Goal: Contribute content

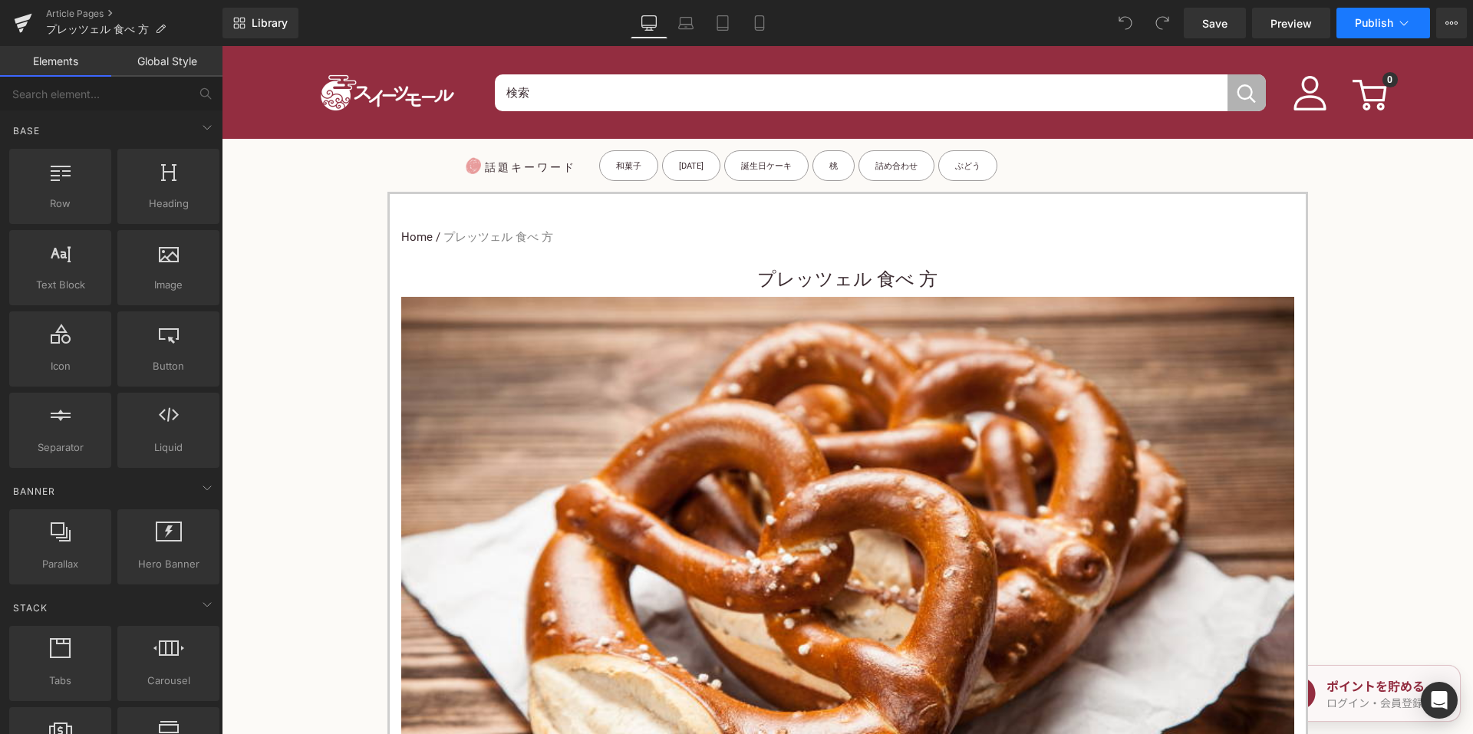
click at [1415, 15] on button "Publish" at bounding box center [1384, 23] width 94 height 31
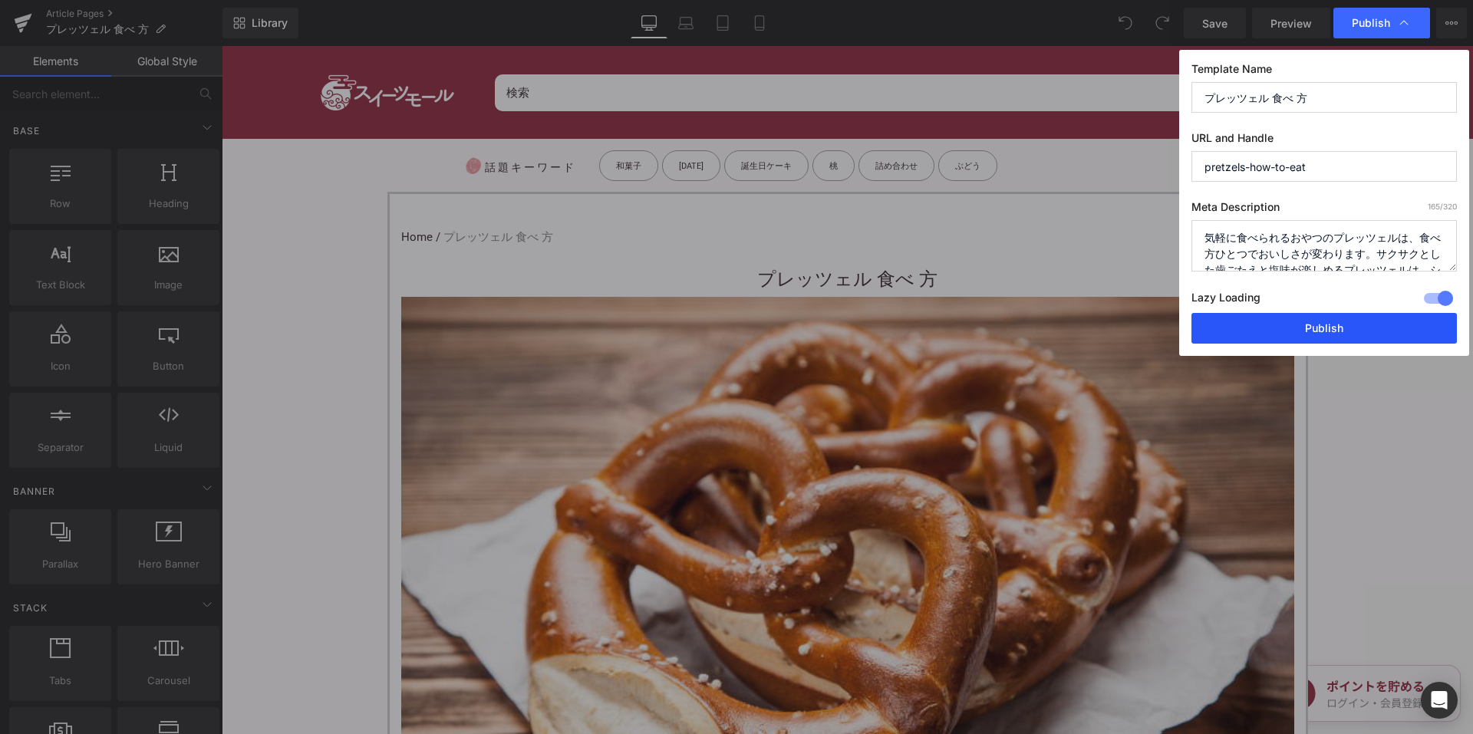
click at [1271, 318] on button "Publish" at bounding box center [1324, 328] width 265 height 31
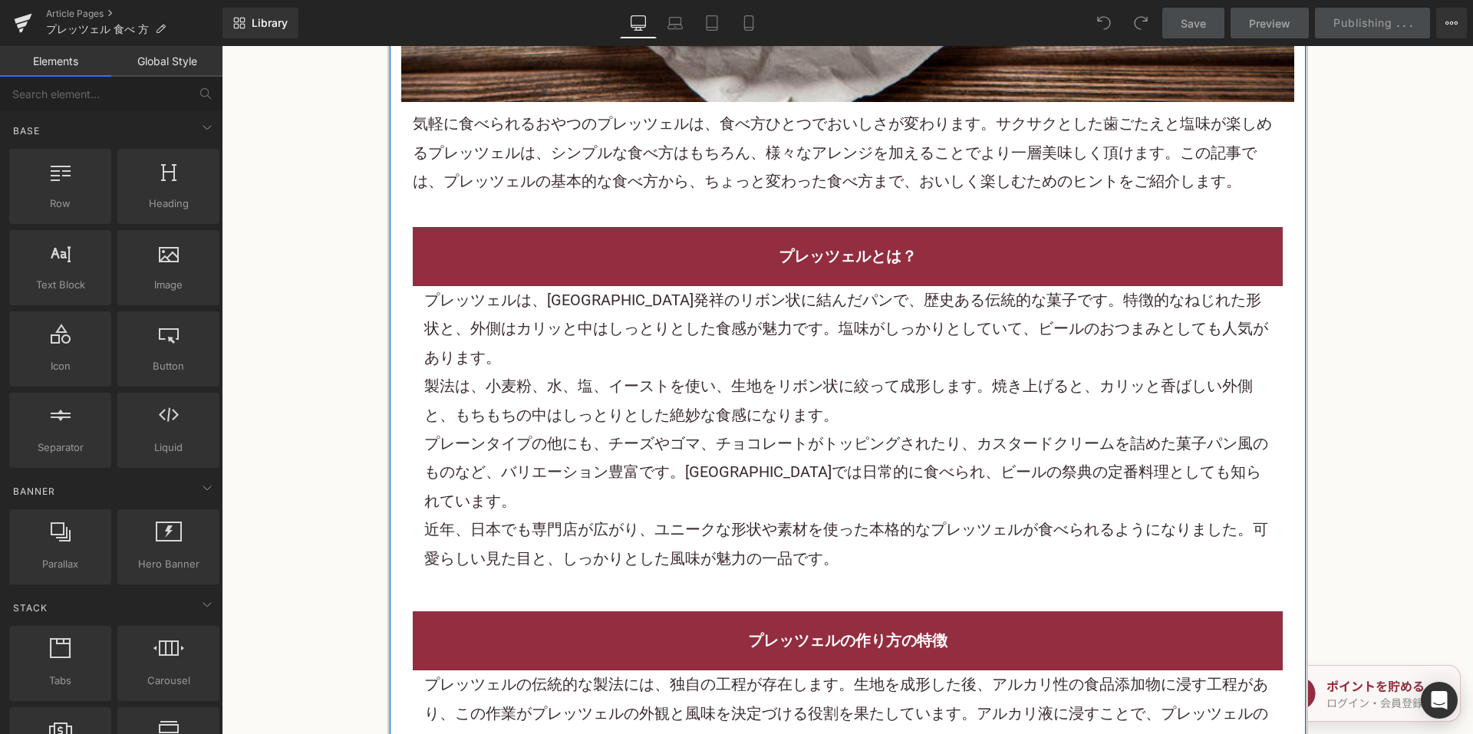
scroll to position [997, 0]
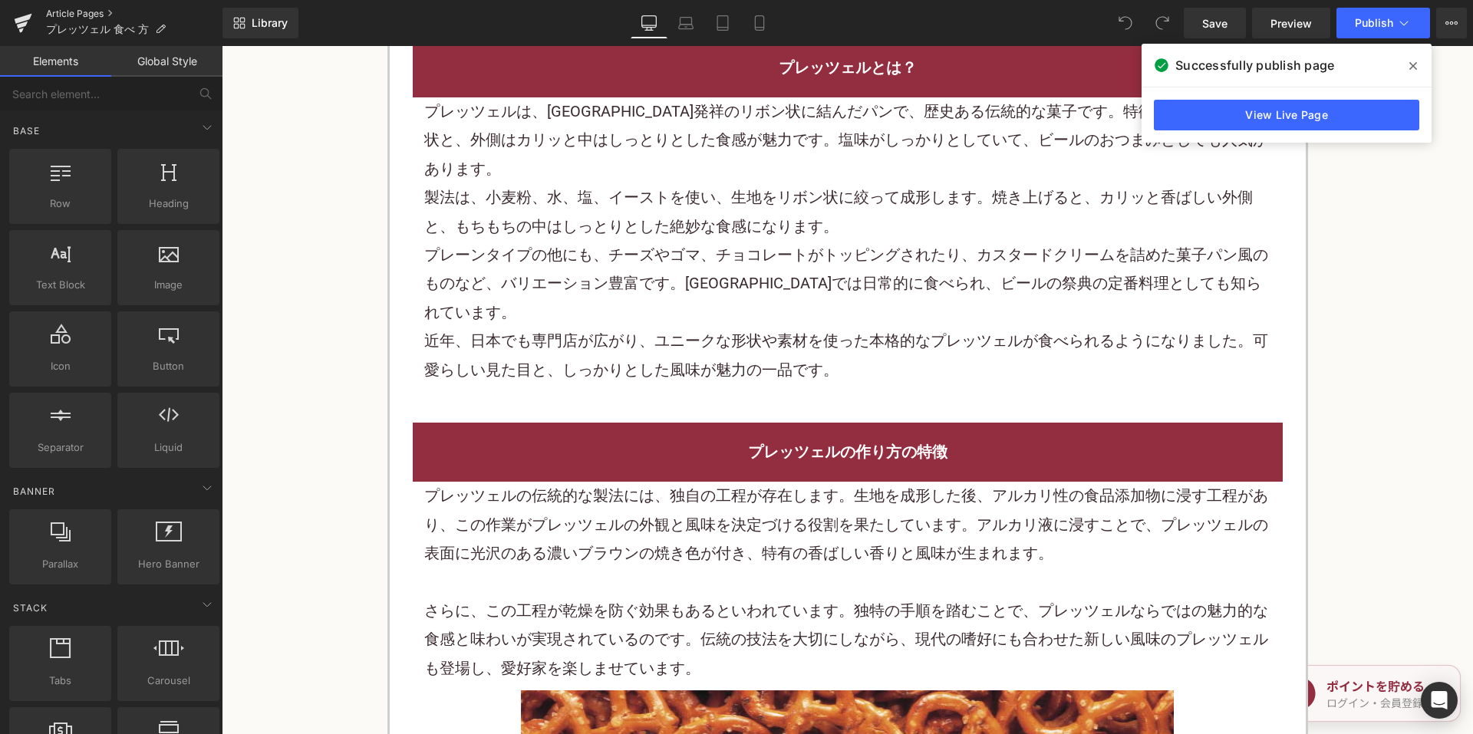
click at [84, 15] on link "Article Pages" at bounding box center [134, 14] width 176 height 12
